Goal: Task Accomplishment & Management: Manage account settings

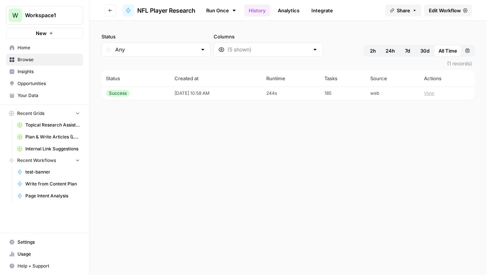
click at [109, 11] on icon "button" at bounding box center [110, 10] width 4 height 4
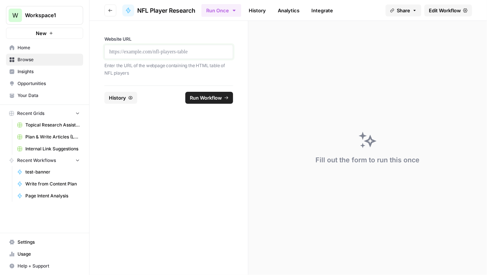
click at [180, 51] on p at bounding box center [168, 51] width 119 height 7
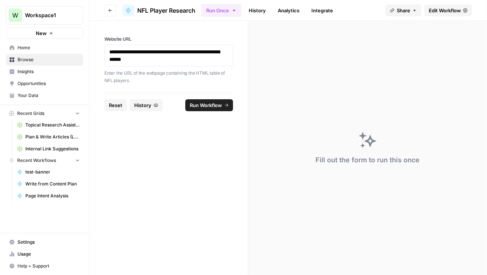
click at [193, 106] on span "Run Workflow" at bounding box center [206, 104] width 32 height 7
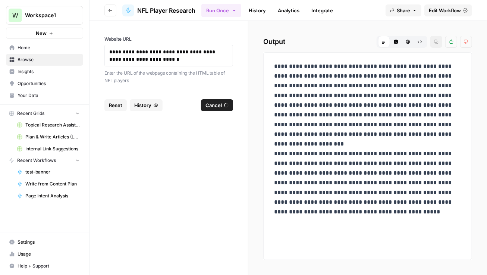
click at [429, 140] on p "**********" at bounding box center [367, 139] width 187 height 155
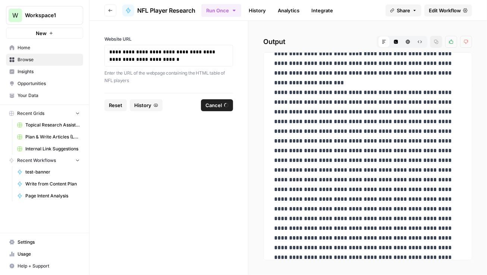
scroll to position [111, 0]
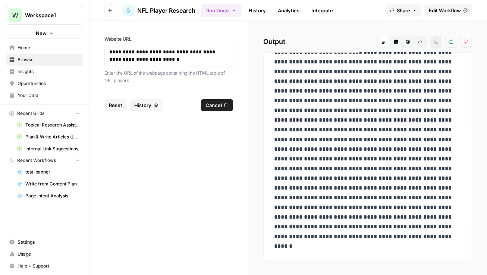
click at [206, 103] on span "Cancel" at bounding box center [213, 104] width 16 height 7
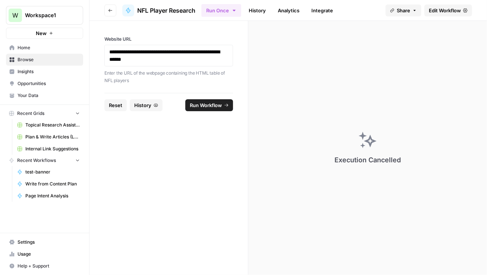
click at [31, 49] on span "Home" at bounding box center [49, 47] width 62 height 7
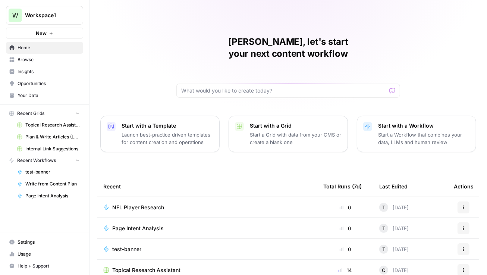
click at [31, 59] on span "Browse" at bounding box center [49, 59] width 62 height 7
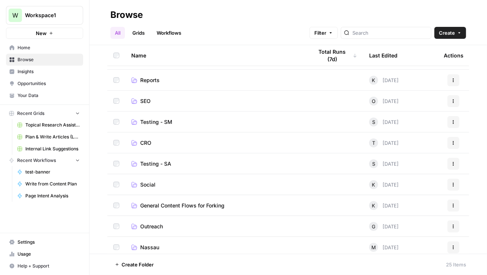
scroll to position [101, 0]
click at [147, 100] on span "SEO" at bounding box center [145, 100] width 10 height 7
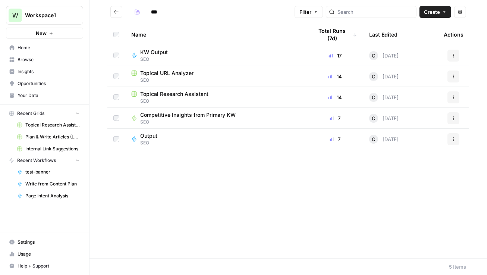
click at [116, 11] on icon "Go back" at bounding box center [116, 11] width 5 height 5
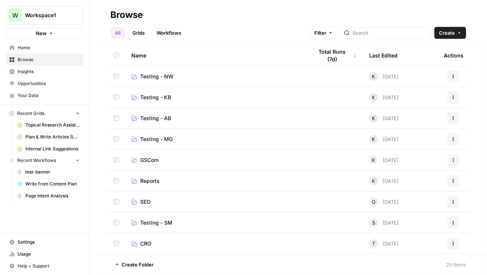
click at [163, 73] on span "Testing - NW" at bounding box center [156, 76] width 33 height 7
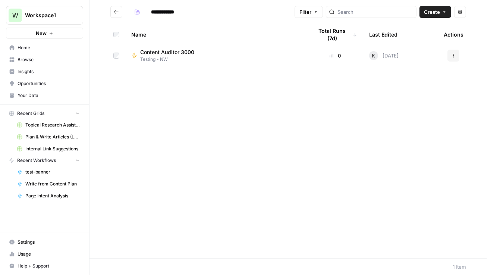
click at [116, 11] on icon "Go back" at bounding box center [116, 11] width 5 height 5
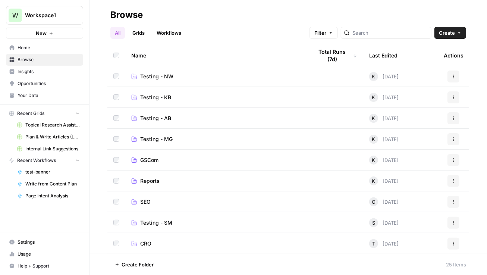
click at [163, 98] on span "Testing - KB" at bounding box center [155, 97] width 31 height 7
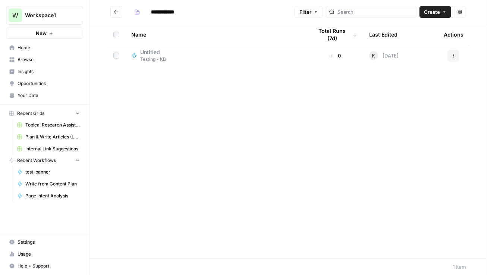
click at [115, 13] on icon "Go back" at bounding box center [116, 11] width 5 height 5
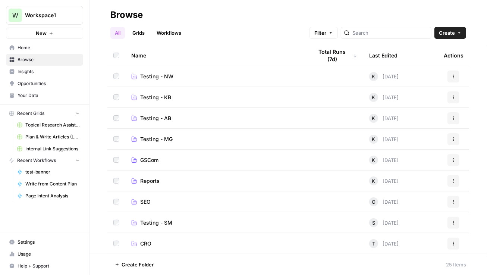
click at [171, 114] on span "Testing - AB" at bounding box center [155, 117] width 31 height 7
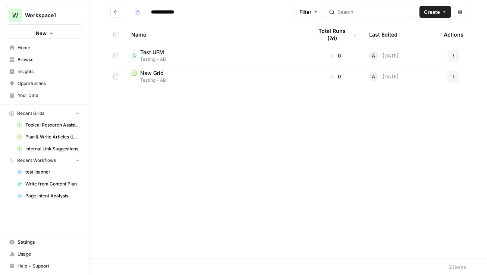
click at [117, 13] on icon "Go back" at bounding box center [116, 11] width 5 height 5
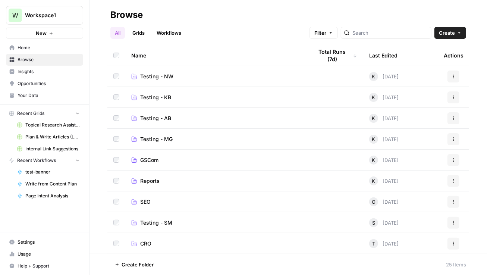
click at [169, 138] on span "Testing - MG" at bounding box center [156, 138] width 32 height 7
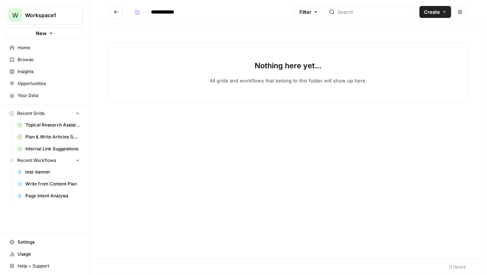
click at [117, 14] on icon "Go back" at bounding box center [116, 11] width 5 height 5
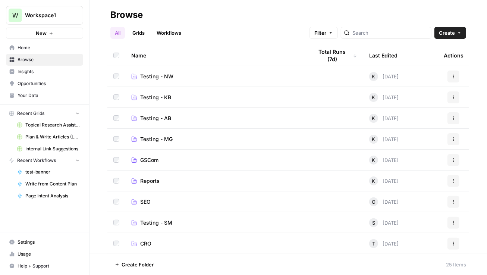
click at [163, 161] on link "GSCom" at bounding box center [216, 159] width 170 height 7
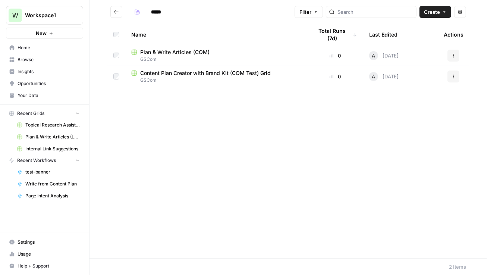
click at [116, 13] on icon "Go back" at bounding box center [116, 11] width 5 height 5
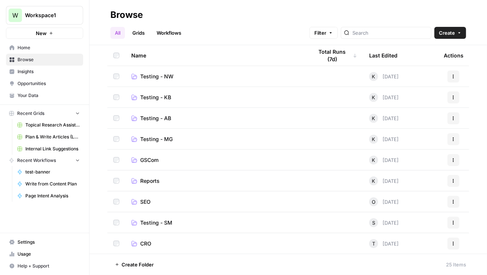
click at [156, 180] on span "Reports" at bounding box center [149, 180] width 19 height 7
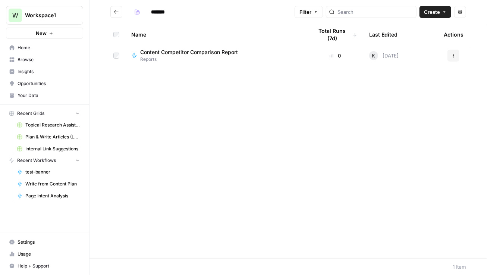
click at [163, 56] on span "Reports" at bounding box center [192, 59] width 104 height 7
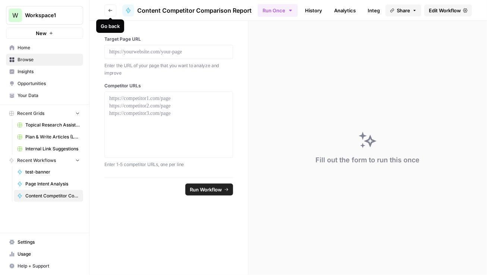
click at [112, 10] on span "Go back" at bounding box center [112, 10] width 0 height 0
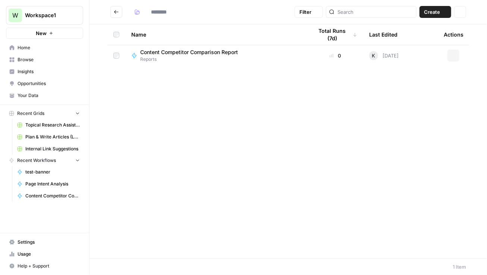
type input "*******"
click at [118, 12] on icon "Go back" at bounding box center [116, 11] width 5 height 5
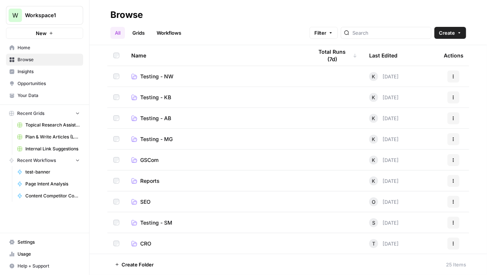
click at [146, 200] on span "SEO" at bounding box center [145, 201] width 10 height 7
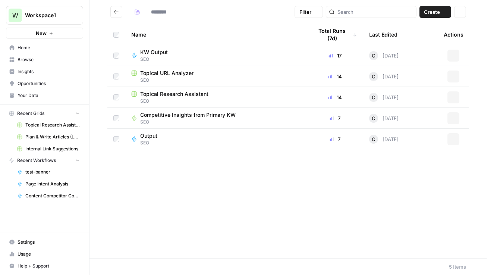
type input "***"
click at [158, 56] on span "SEO" at bounding box center [157, 59] width 34 height 7
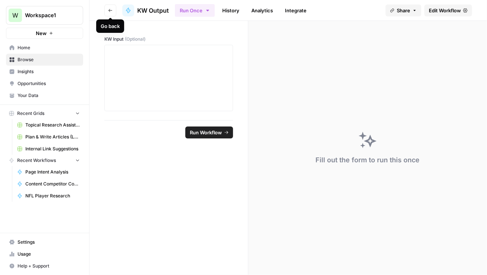
click at [108, 11] on icon "button" at bounding box center [110, 10] width 4 height 4
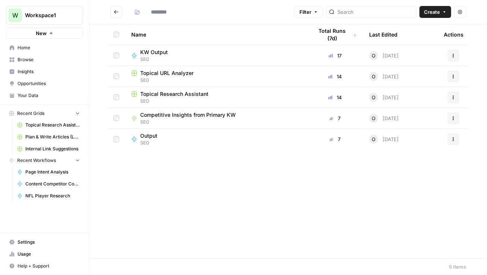
type input "***"
click at [186, 74] on span "Topical URL Analyzer" at bounding box center [166, 72] width 53 height 7
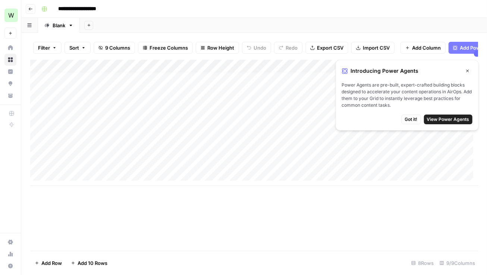
scroll to position [5, 0]
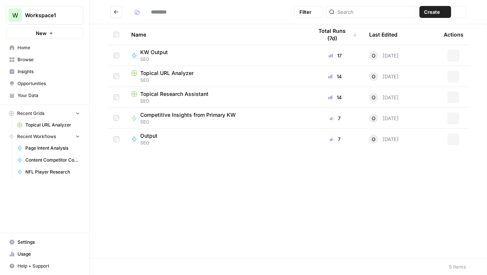
type input "***"
click at [149, 114] on span "Competitive Insights from Primary KW" at bounding box center [187, 114] width 95 height 7
type input "***"
click at [258, 122] on div "Competitive Insights from Primary KW SEO" at bounding box center [216, 118] width 170 height 14
type input "***"
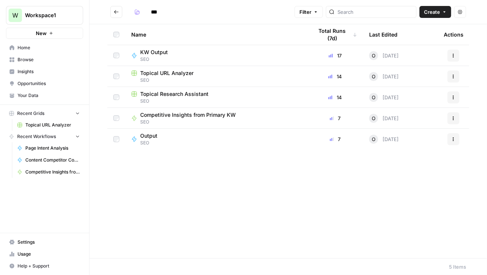
click at [171, 73] on span "Topical URL Analyzer" at bounding box center [166, 72] width 53 height 7
type input "***"
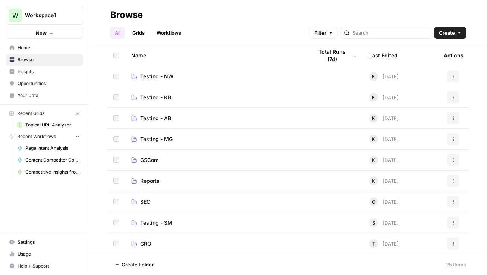
scroll to position [34, 0]
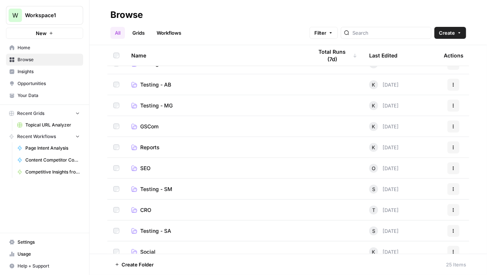
click at [150, 144] on span "Reports" at bounding box center [149, 147] width 19 height 7
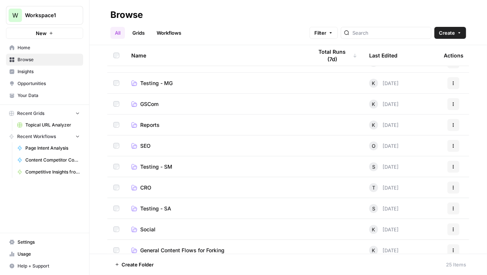
scroll to position [67, 0]
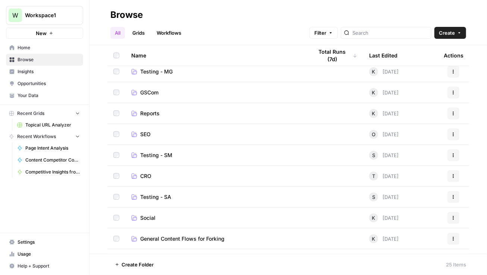
click at [177, 240] on span "General Content Flows for Forking" at bounding box center [182, 238] width 84 height 7
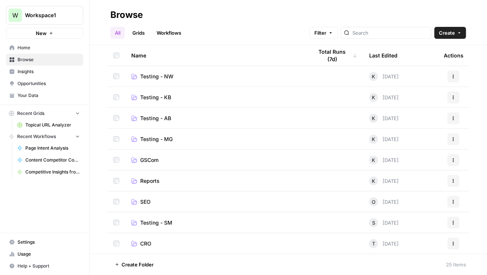
click at [30, 47] on span "Home" at bounding box center [49, 47] width 62 height 7
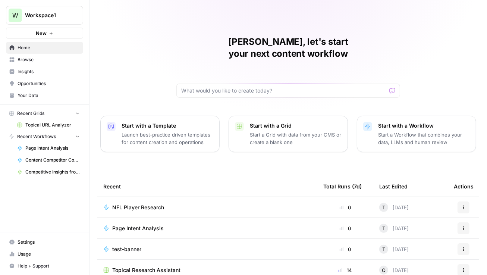
click at [30, 243] on span "Settings" at bounding box center [49, 242] width 62 height 7
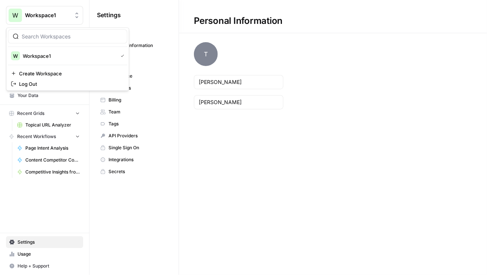
click at [52, 12] on span "Workspace1" at bounding box center [47, 15] width 45 height 7
click at [26, 83] on span "Log Out" at bounding box center [70, 83] width 102 height 7
